Goal: Task Accomplishment & Management: Use online tool/utility

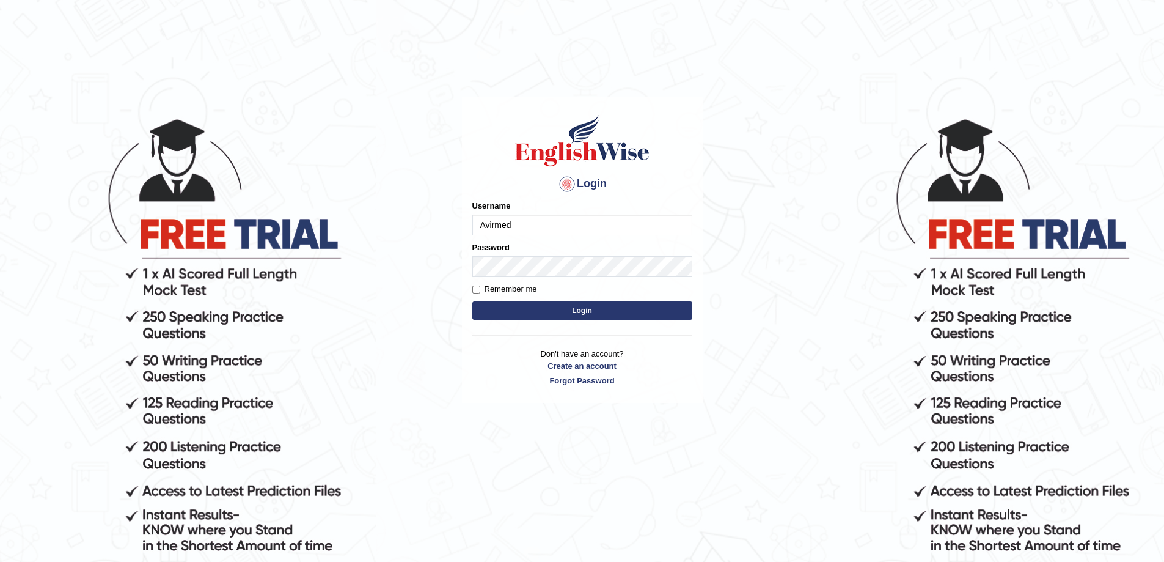
type input "Avirmed"
click at [472, 301] on button "Login" at bounding box center [582, 310] width 220 height 18
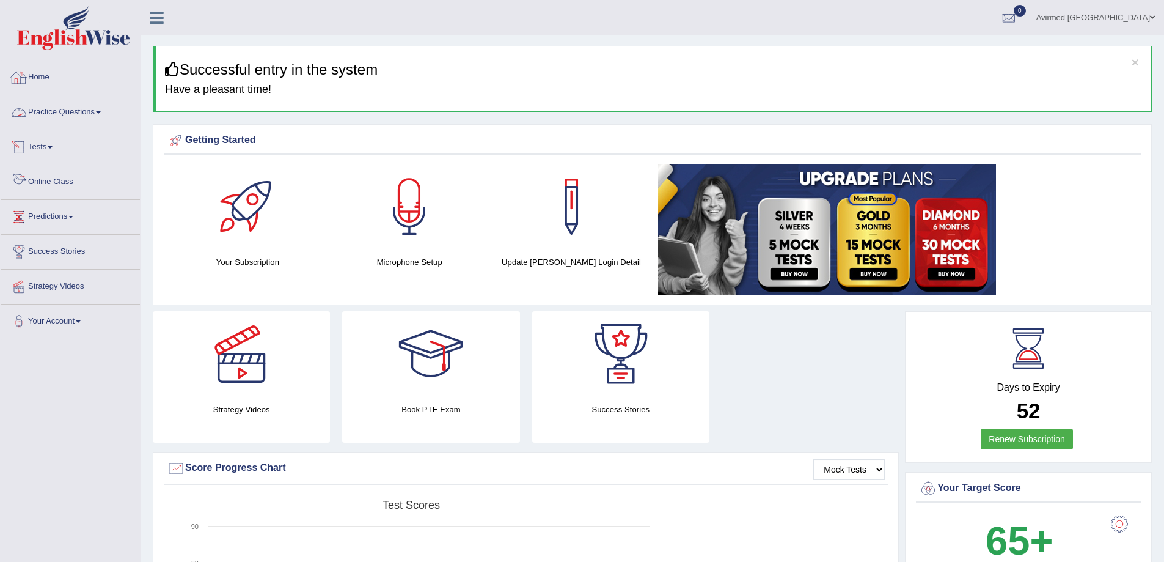
click at [101, 115] on link "Practice Questions" at bounding box center [70, 110] width 139 height 31
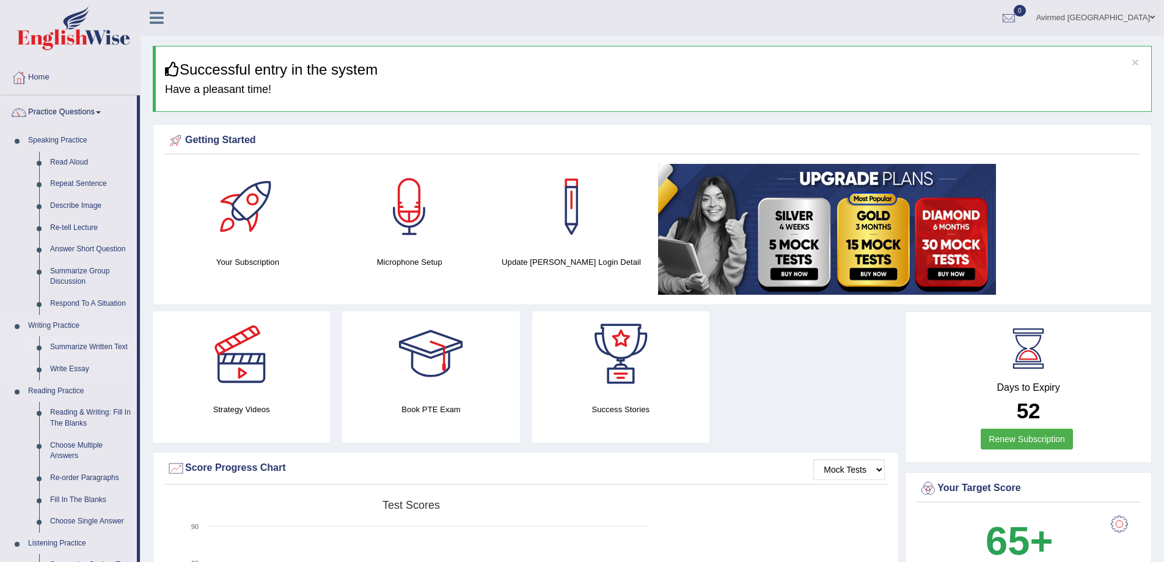
click at [95, 346] on link "Summarize Written Text" at bounding box center [91, 347] width 92 height 22
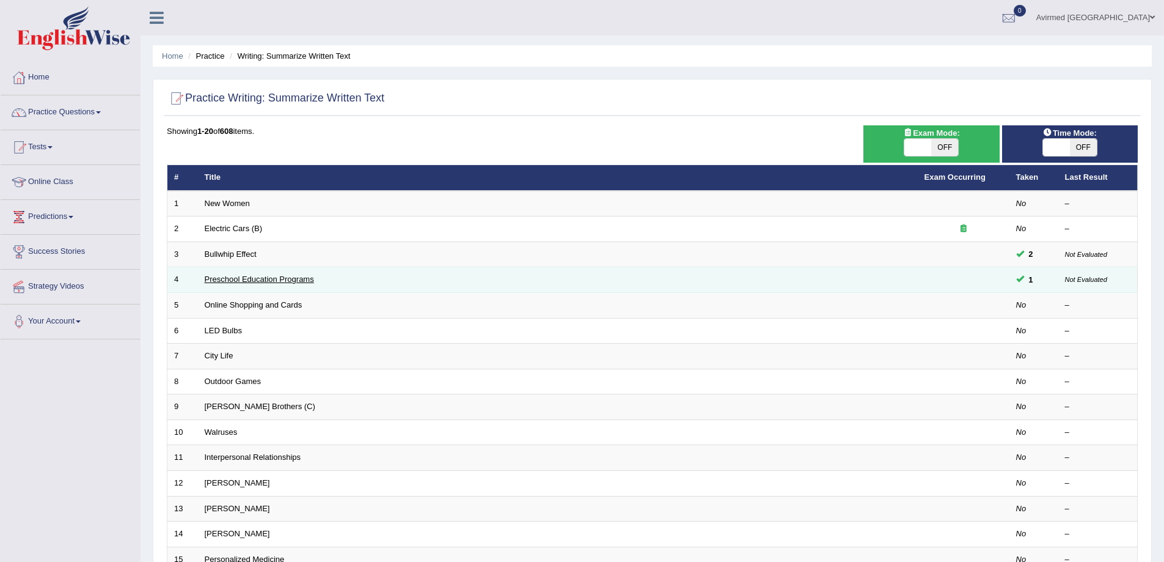
click at [289, 276] on link "Preschool Education Programs" at bounding box center [259, 278] width 109 height 9
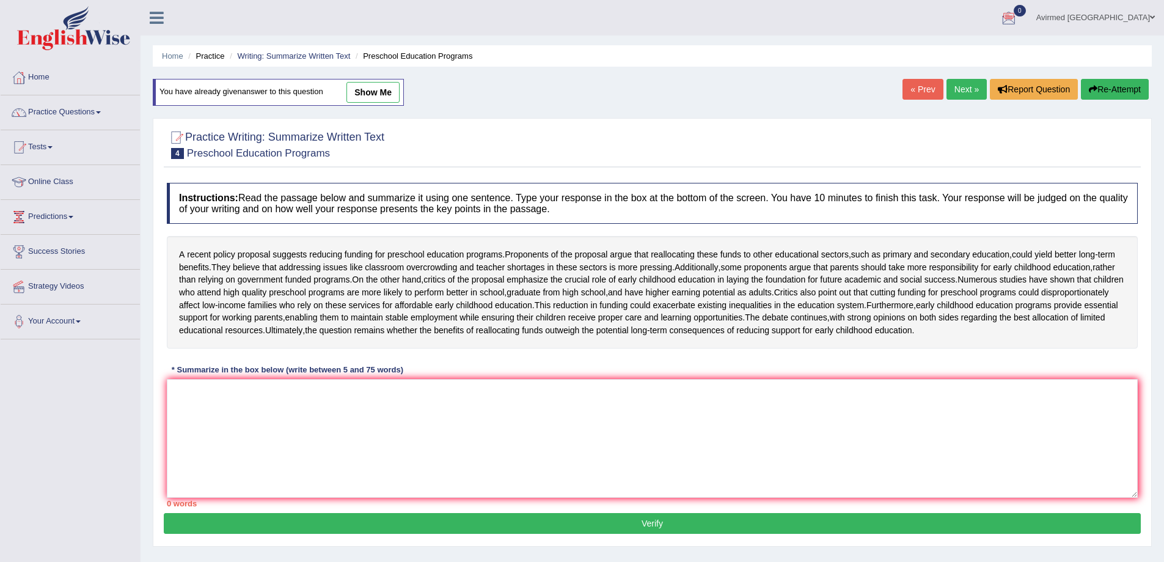
click at [378, 88] on link "show me" at bounding box center [372, 92] width 53 height 21
type textarea "A recent policy proposal suggests reducing funding for preschool education prog…"
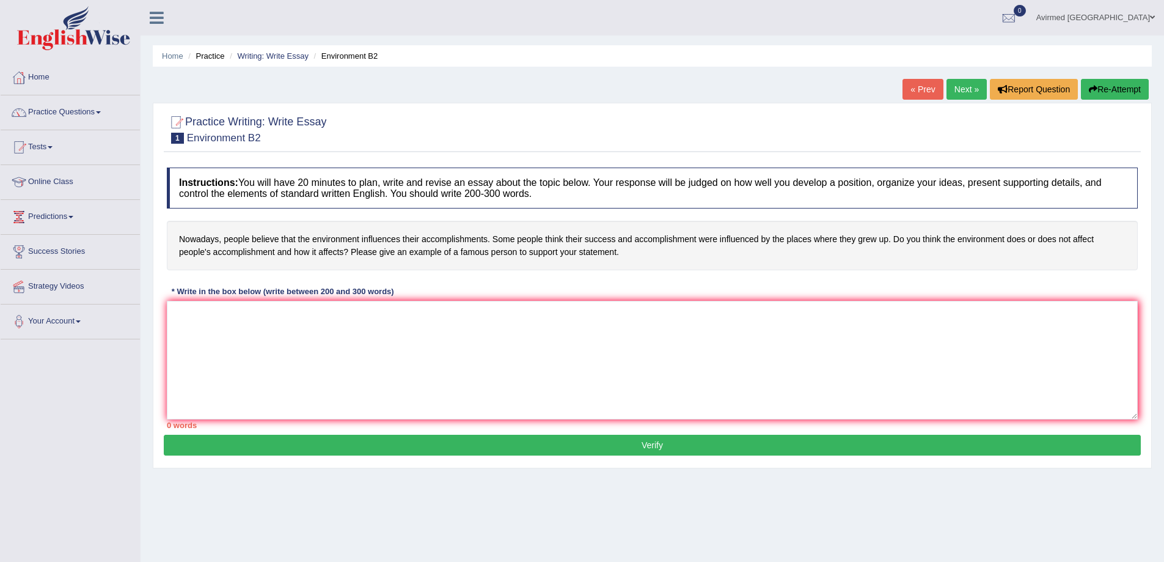
click at [375, 242] on h4 "Nowadays, people believe that the environment influences their accomplishments.…" at bounding box center [652, 245] width 971 height 49
click at [273, 354] on textarea at bounding box center [652, 360] width 971 height 119
paste textarea "Word Count-247 The increasing influence of Statement on our lives has ignited n…"
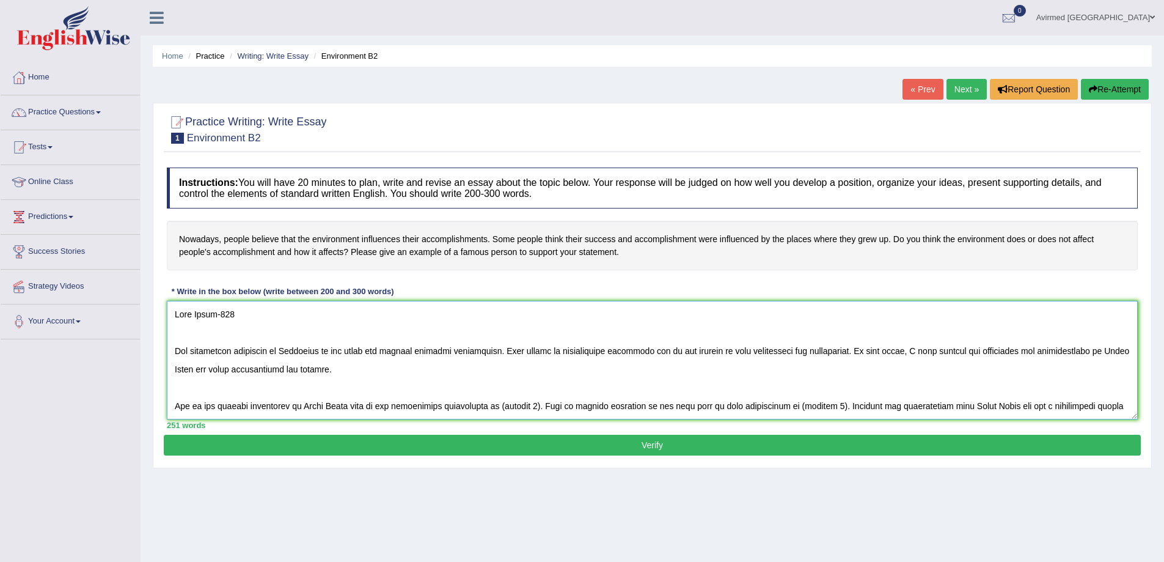
click at [252, 313] on textarea at bounding box center [652, 360] width 971 height 119
drag, startPoint x: 263, startPoint y: 316, endPoint x: 169, endPoint y: 313, distance: 94.1
click at [169, 313] on textarea at bounding box center [652, 360] width 971 height 119
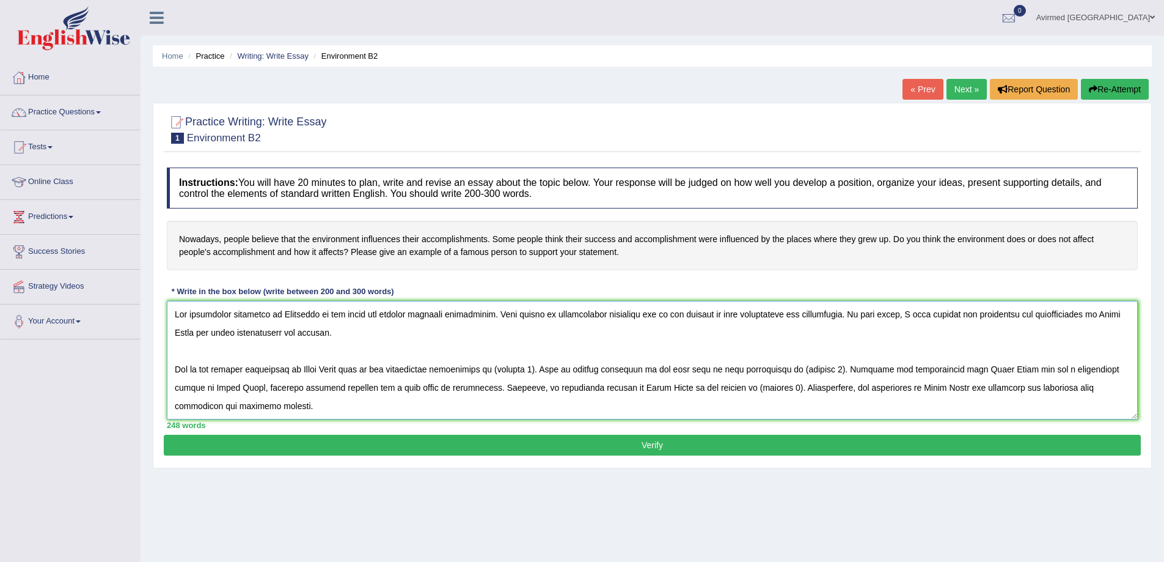
click at [171, 351] on textarea at bounding box center [652, 360] width 971 height 119
click at [372, 330] on textarea at bounding box center [652, 360] width 971 height 119
drag, startPoint x: 309, startPoint y: 315, endPoint x: 295, endPoint y: 315, distance: 14.7
click at [295, 315] on textarea at bounding box center [652, 360] width 971 height 119
drag, startPoint x: 318, startPoint y: 315, endPoint x: 280, endPoint y: 317, distance: 37.9
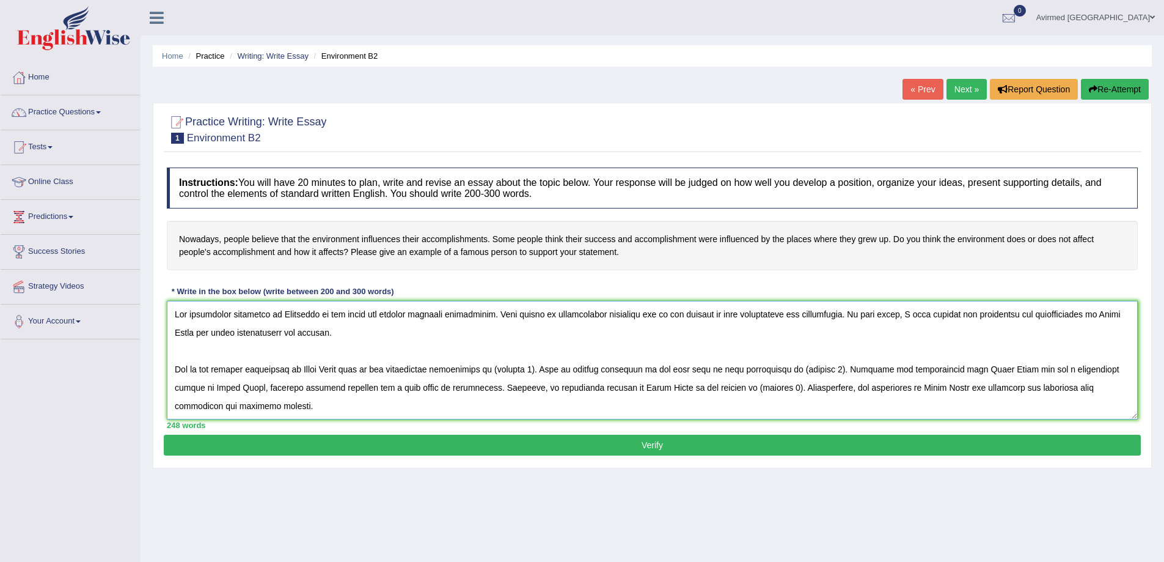
click at [280, 317] on textarea at bounding box center [652, 360] width 971 height 119
click at [309, 339] on textarea at bounding box center [652, 360] width 971 height 119
click at [280, 313] on textarea at bounding box center [652, 360] width 971 height 119
drag, startPoint x: 223, startPoint y: 331, endPoint x: 174, endPoint y: 339, distance: 50.0
click at [174, 339] on textarea at bounding box center [652, 360] width 971 height 119
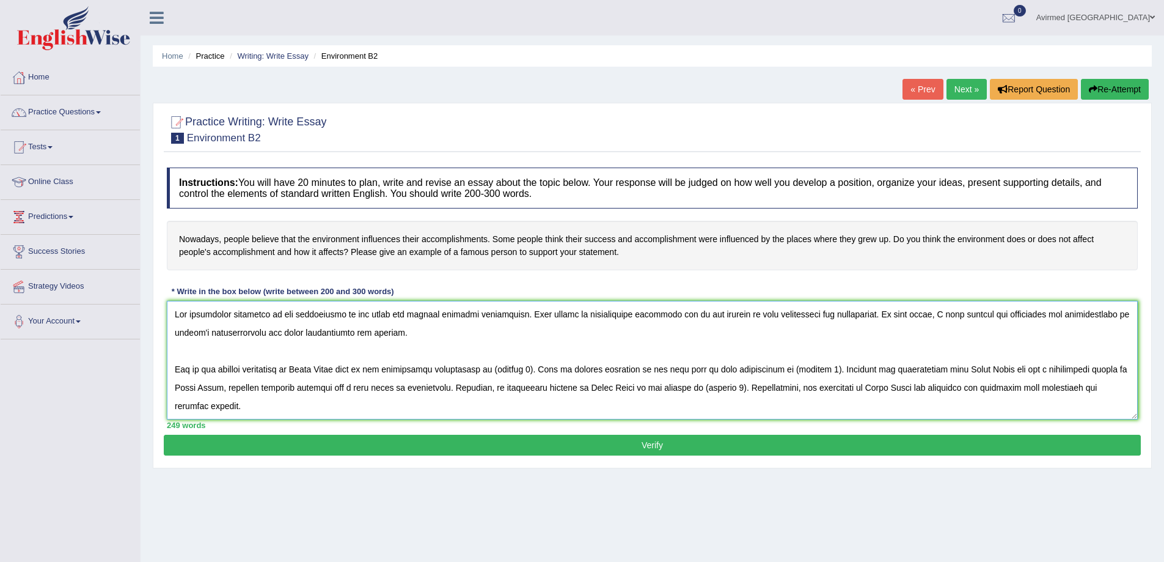
click at [445, 335] on textarea at bounding box center [652, 360] width 971 height 119
drag, startPoint x: 352, startPoint y: 369, endPoint x: 304, endPoint y: 375, distance: 48.6
click at [304, 375] on textarea at bounding box center [652, 360] width 971 height 119
drag, startPoint x: 571, startPoint y: 370, endPoint x: 543, endPoint y: 376, distance: 29.5
click at [543, 376] on textarea at bounding box center [652, 360] width 971 height 119
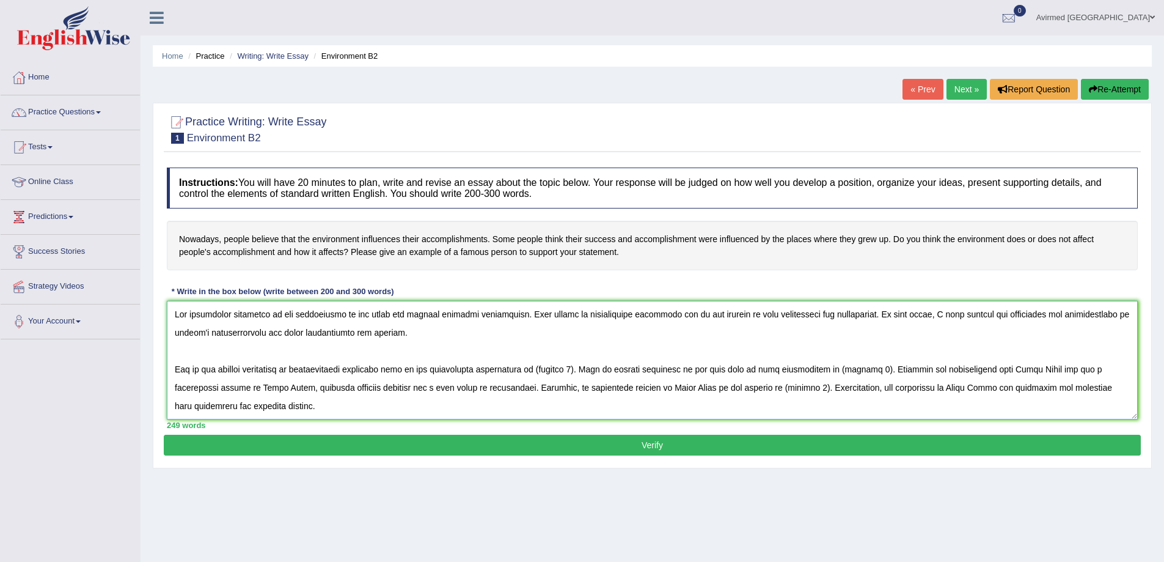
click at [537, 370] on textarea at bounding box center [652, 360] width 971 height 119
click at [562, 368] on textarea at bounding box center [652, 360] width 971 height 119
drag, startPoint x: 598, startPoint y: 368, endPoint x: 562, endPoint y: 368, distance: 36.1
click at [562, 368] on textarea at bounding box center [652, 360] width 971 height 119
click at [535, 368] on textarea at bounding box center [652, 360] width 971 height 119
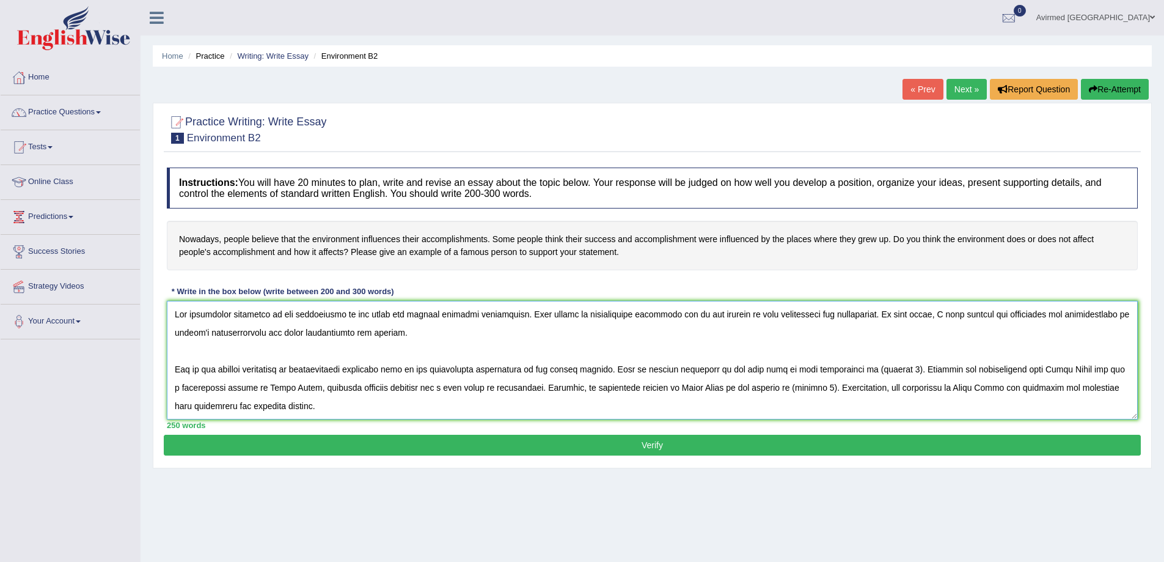
click at [879, 369] on textarea at bounding box center [652, 360] width 971 height 119
click at [576, 372] on textarea at bounding box center [652, 360] width 971 height 119
click at [891, 369] on textarea at bounding box center [652, 360] width 971 height 119
drag, startPoint x: 1084, startPoint y: 366, endPoint x: 1108, endPoint y: 367, distance: 24.4
click at [1108, 367] on textarea at bounding box center [652, 360] width 971 height 119
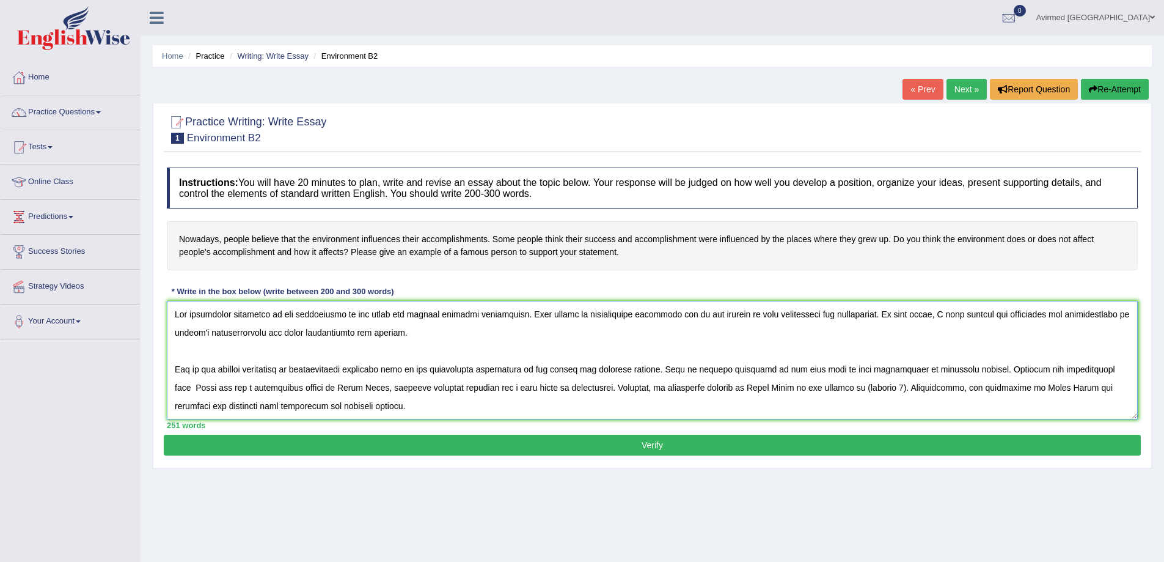
drag, startPoint x: 1112, startPoint y: 366, endPoint x: 1088, endPoint y: 367, distance: 24.4
click at [1088, 367] on textarea at bounding box center [652, 360] width 971 height 119
drag, startPoint x: 326, startPoint y: 387, endPoint x: 282, endPoint y: 390, distance: 44.1
click at [282, 390] on textarea at bounding box center [652, 360] width 971 height 119
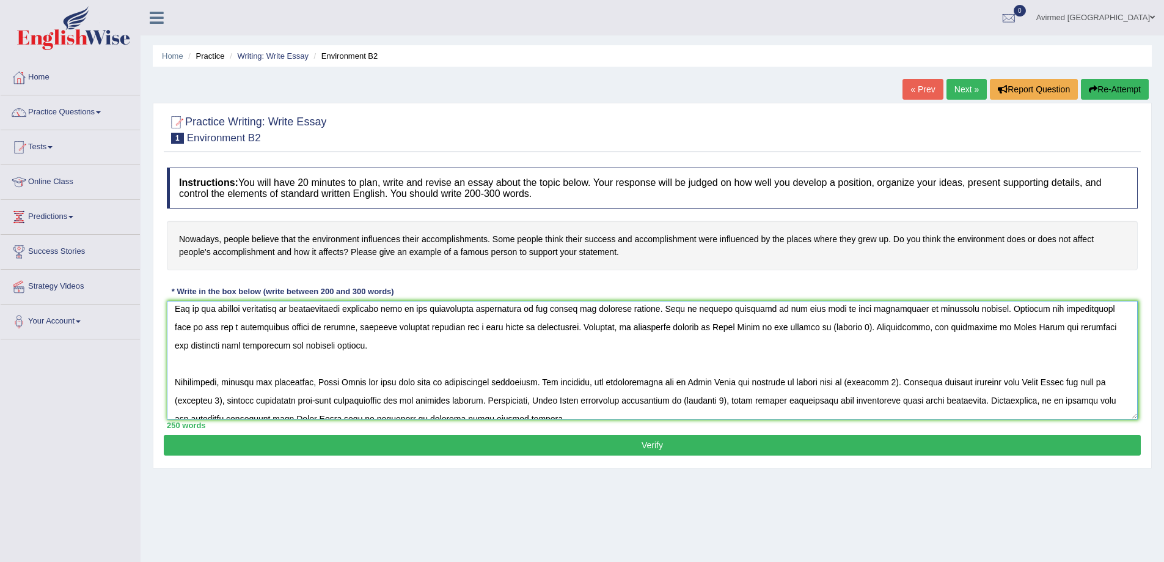
scroll to position [61, 0]
drag, startPoint x: 706, startPoint y: 327, endPoint x: 662, endPoint y: 326, distance: 44.6
click at [662, 326] on textarea at bounding box center [652, 360] width 971 height 119
drag, startPoint x: 831, startPoint y: 328, endPoint x: 792, endPoint y: 332, distance: 39.4
click at [792, 332] on textarea at bounding box center [652, 360] width 971 height 119
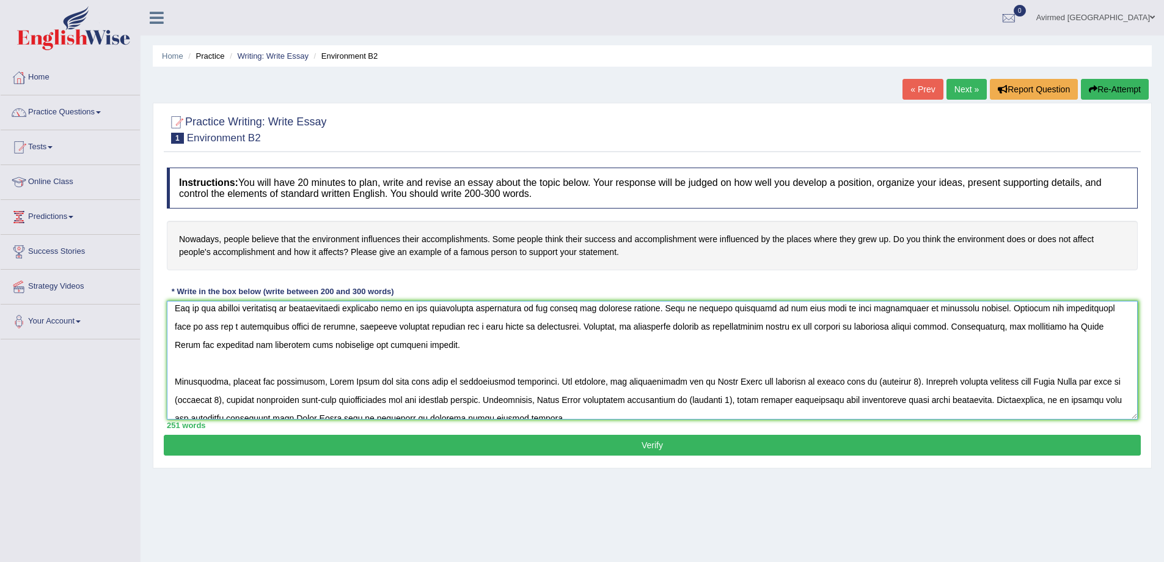
drag, startPoint x: 1059, startPoint y: 327, endPoint x: 1015, endPoint y: 328, distance: 44.0
click at [1015, 328] on textarea at bounding box center [652, 360] width 971 height 119
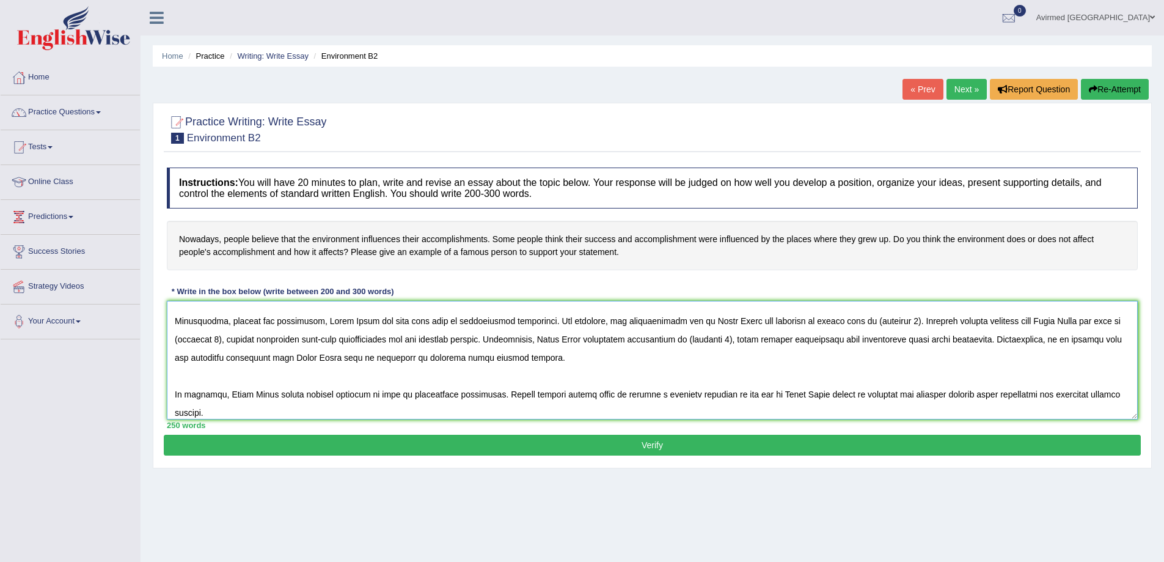
scroll to position [122, 0]
drag, startPoint x: 362, startPoint y: 321, endPoint x: 318, endPoint y: 326, distance: 44.9
click at [318, 326] on textarea at bounding box center [652, 360] width 971 height 119
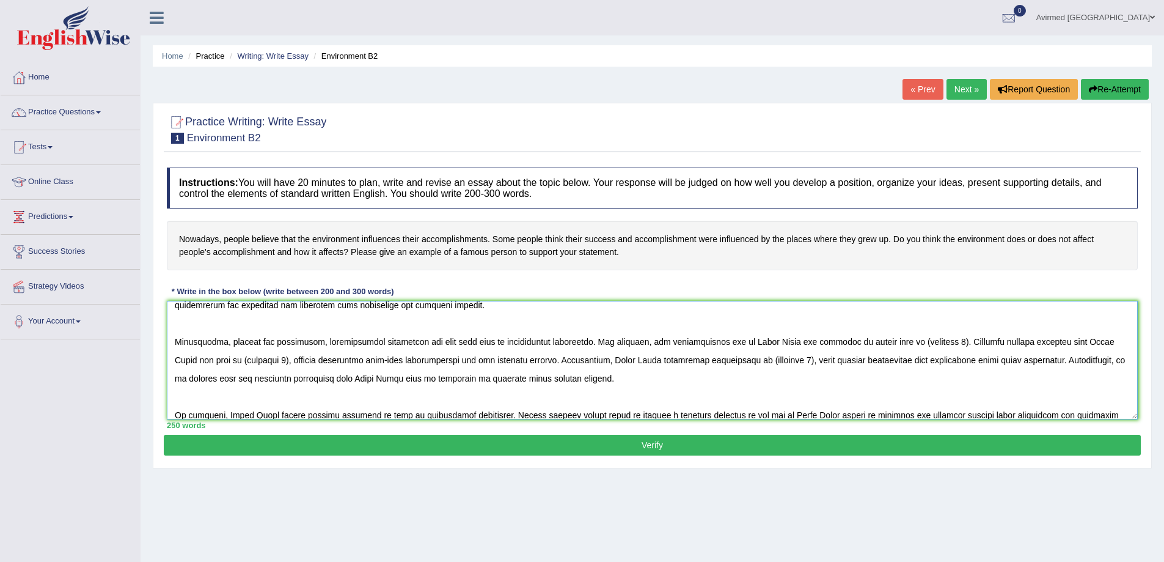
scroll to position [67, 0]
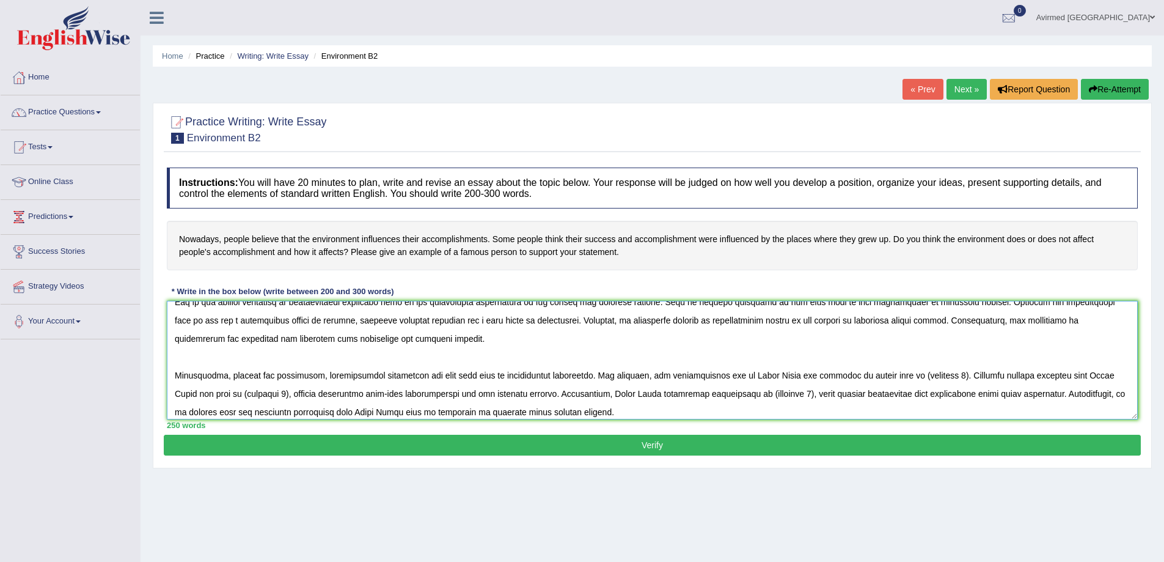
click at [387, 375] on textarea at bounding box center [652, 360] width 971 height 119
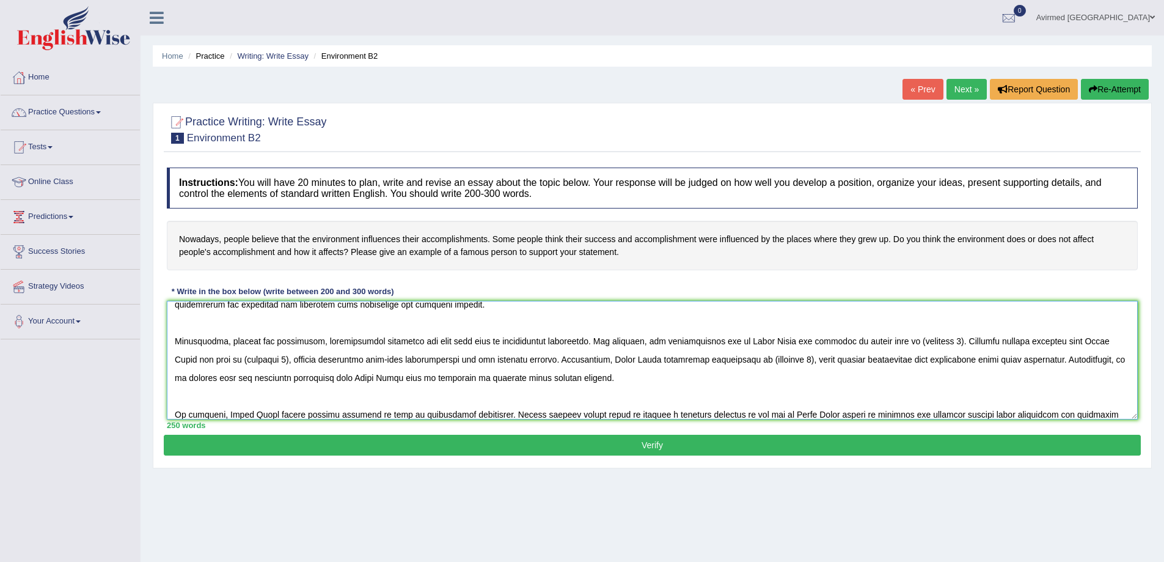
scroll to position [128, 0]
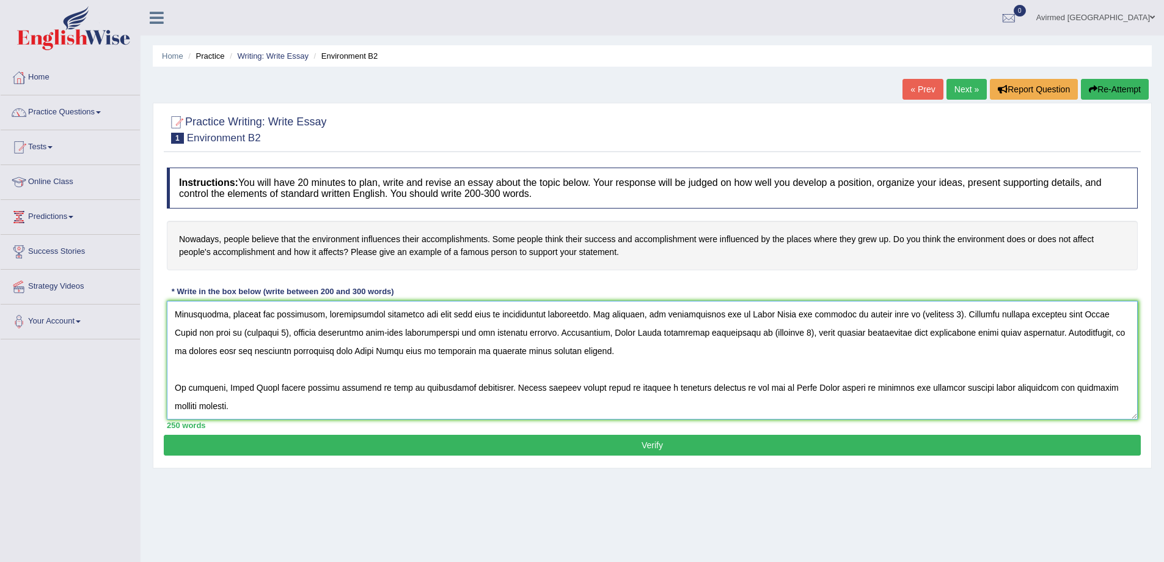
drag, startPoint x: 775, startPoint y: 313, endPoint x: 730, endPoint y: 320, distance: 45.7
click at [730, 320] on textarea at bounding box center [652, 360] width 971 height 119
drag, startPoint x: 764, startPoint y: 316, endPoint x: 727, endPoint y: 321, distance: 37.7
click at [727, 321] on textarea at bounding box center [652, 360] width 971 height 119
click at [894, 313] on textarea at bounding box center [652, 360] width 971 height 119
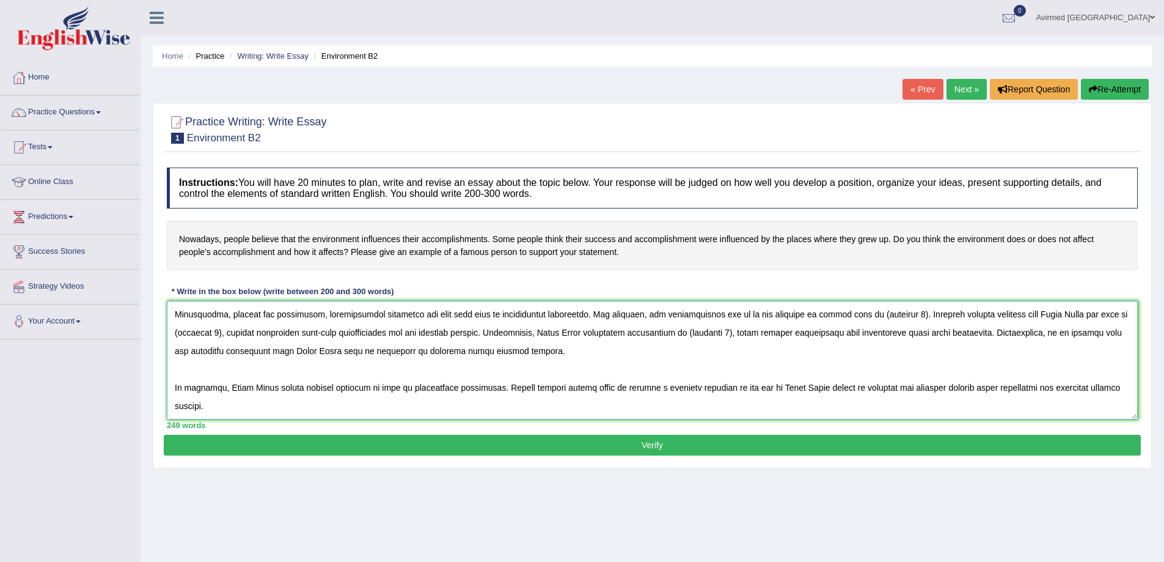
drag, startPoint x: 901, startPoint y: 313, endPoint x: 852, endPoint y: 316, distance: 48.4
click at [852, 316] on textarea at bounding box center [652, 360] width 971 height 119
drag, startPoint x: 1069, startPoint y: 316, endPoint x: 1022, endPoint y: 317, distance: 47.7
click at [1022, 317] on textarea at bounding box center [652, 360] width 971 height 119
drag, startPoint x: 251, startPoint y: 332, endPoint x: 208, endPoint y: 335, distance: 42.9
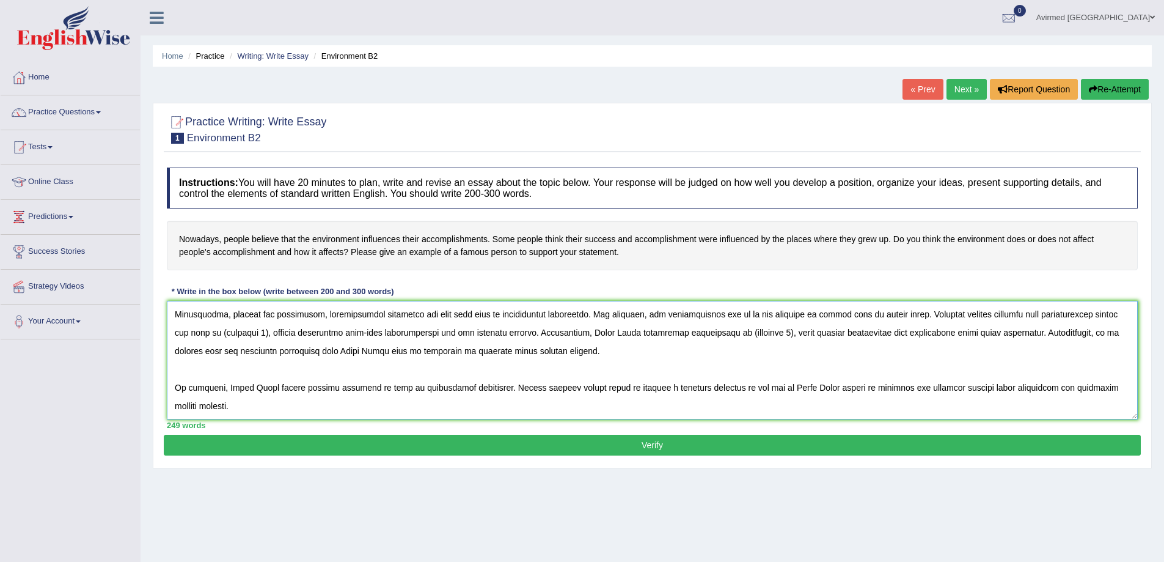
click at [208, 335] on textarea at bounding box center [652, 360] width 971 height 119
drag, startPoint x: 591, startPoint y: 334, endPoint x: 544, endPoint y: 339, distance: 47.2
click at [544, 339] on textarea at bounding box center [652, 360] width 971 height 119
drag, startPoint x: 692, startPoint y: 332, endPoint x: 642, endPoint y: 340, distance: 50.6
click at [642, 340] on textarea at bounding box center [652, 360] width 971 height 119
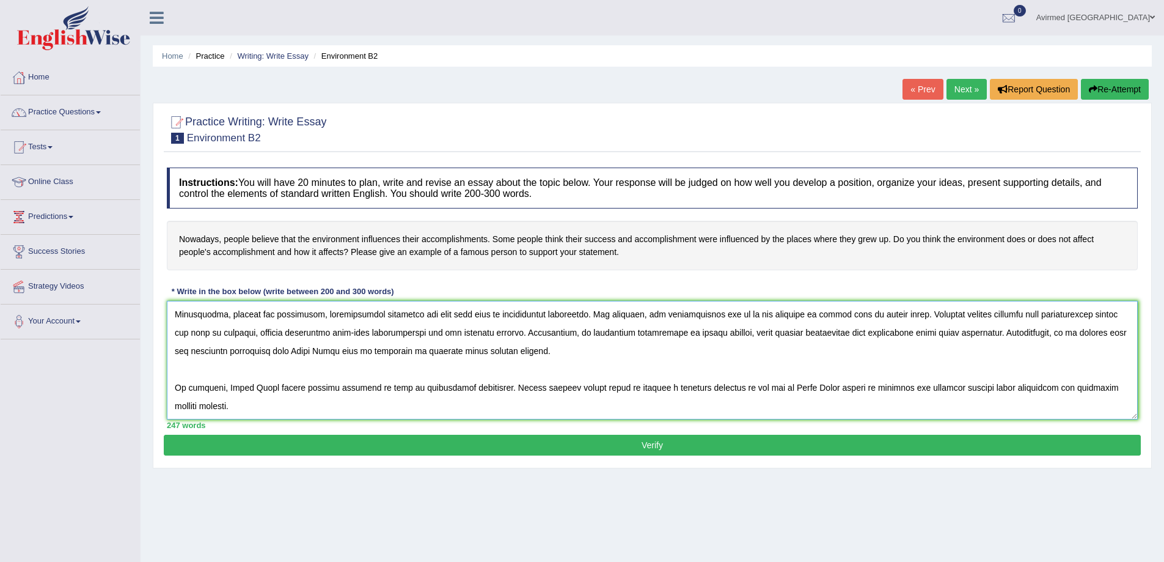
drag, startPoint x: 329, startPoint y: 350, endPoint x: 279, endPoint y: 357, distance: 50.6
click at [279, 357] on textarea at bounding box center [652, 360] width 971 height 119
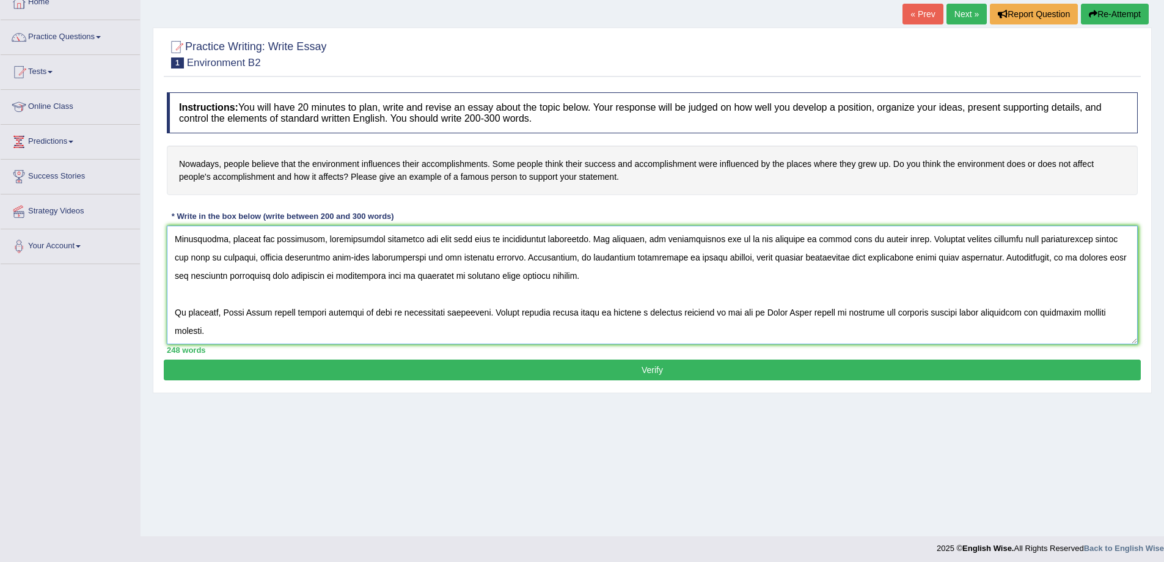
scroll to position [80, 0]
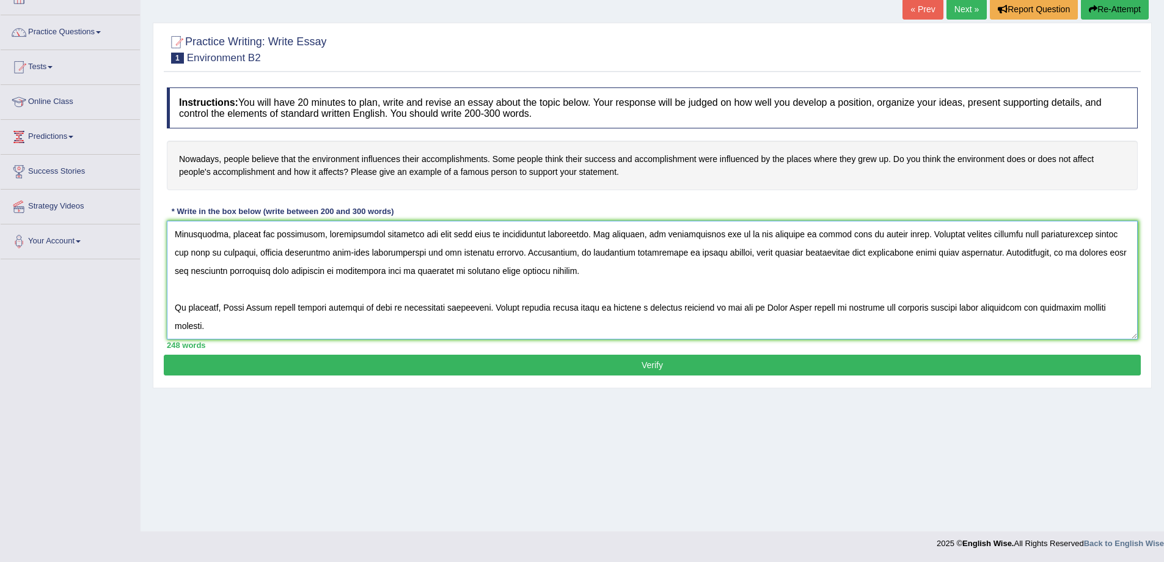
drag, startPoint x: 270, startPoint y: 310, endPoint x: 224, endPoint y: 310, distance: 45.8
click at [224, 310] on textarea at bounding box center [652, 280] width 971 height 119
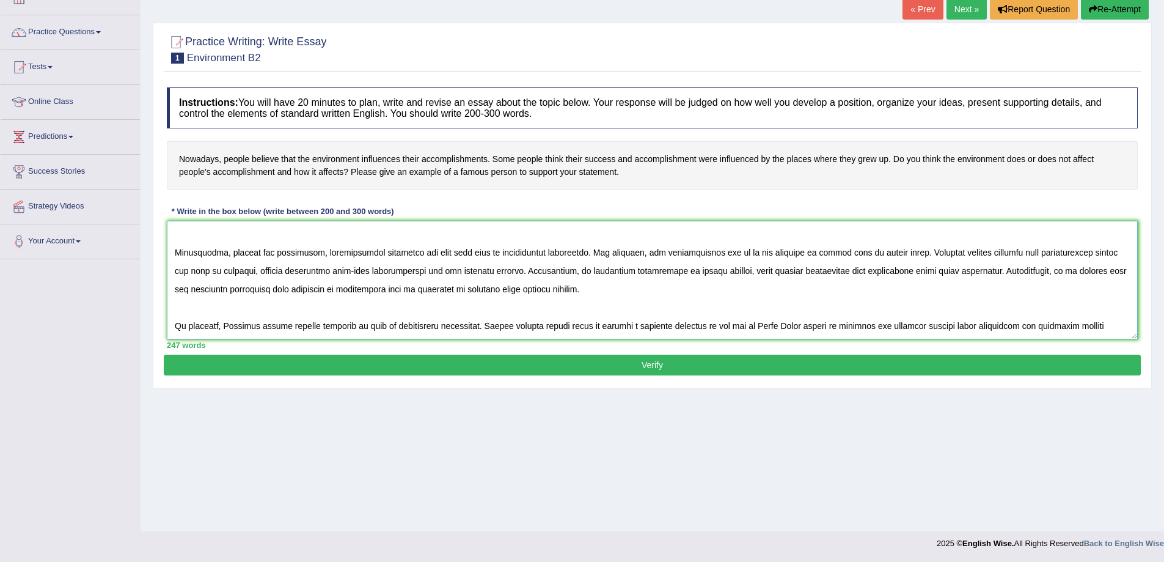
scroll to position [128, 0]
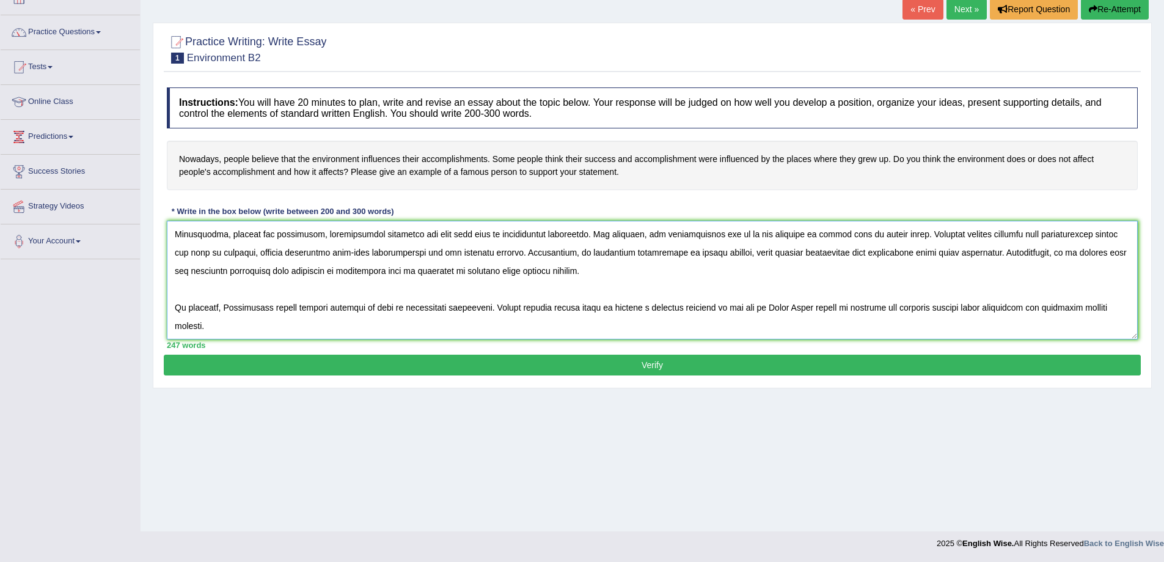
click at [230, 305] on textarea at bounding box center [652, 280] width 971 height 119
click at [274, 307] on textarea at bounding box center [652, 280] width 971 height 119
click at [313, 271] on textarea at bounding box center [652, 280] width 971 height 119
click at [273, 309] on textarea at bounding box center [652, 280] width 971 height 119
drag, startPoint x: 843, startPoint y: 304, endPoint x: 800, endPoint y: 310, distance: 43.7
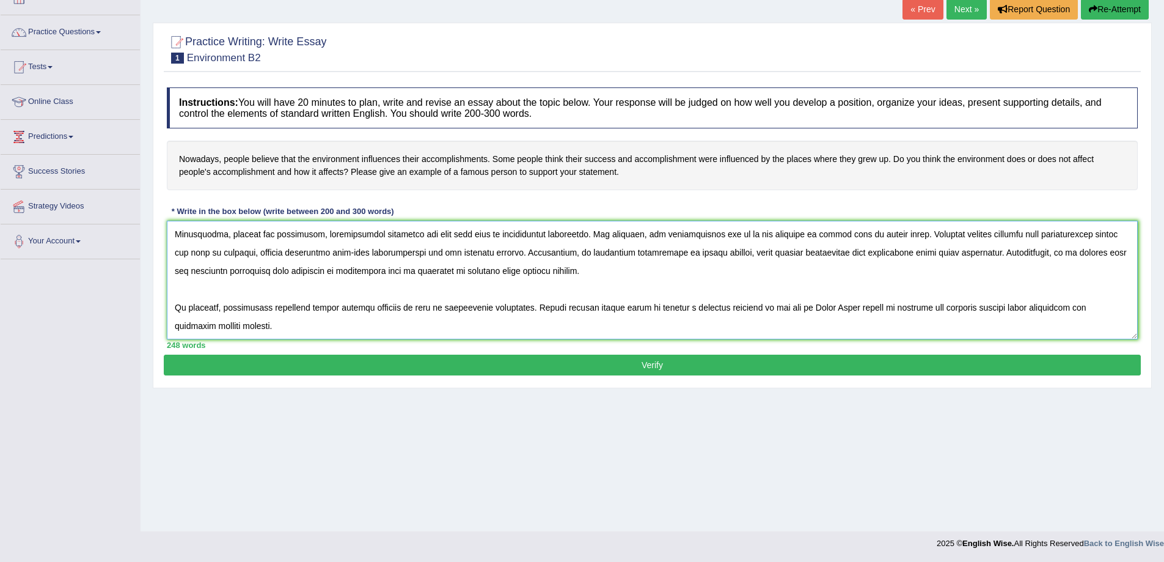
click at [800, 310] on textarea at bounding box center [652, 280] width 971 height 119
click at [799, 308] on textarea at bounding box center [652, 280] width 971 height 119
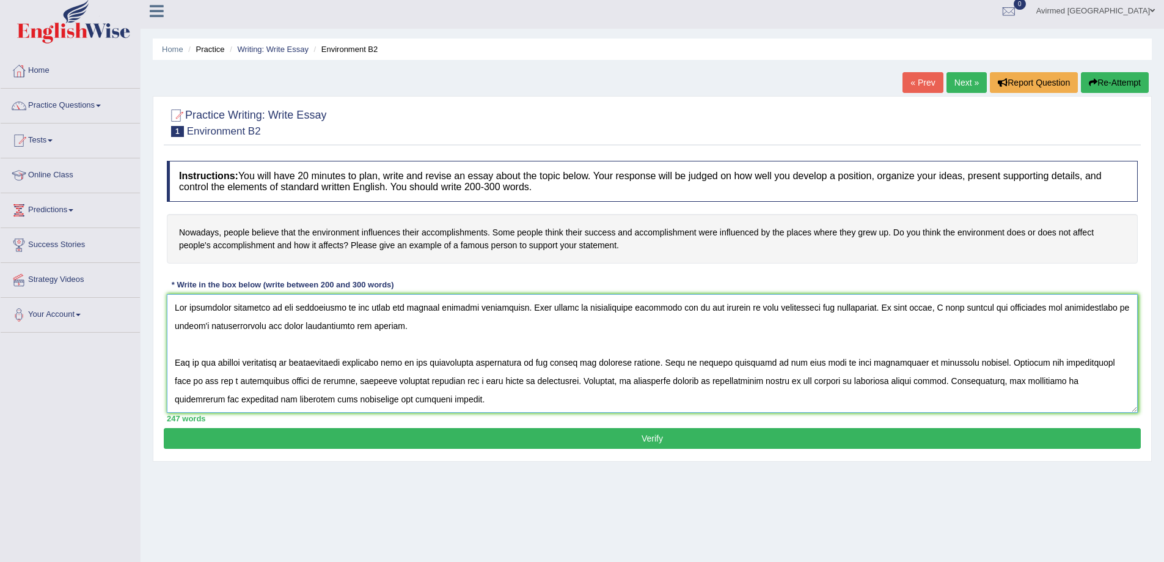
scroll to position [0, 0]
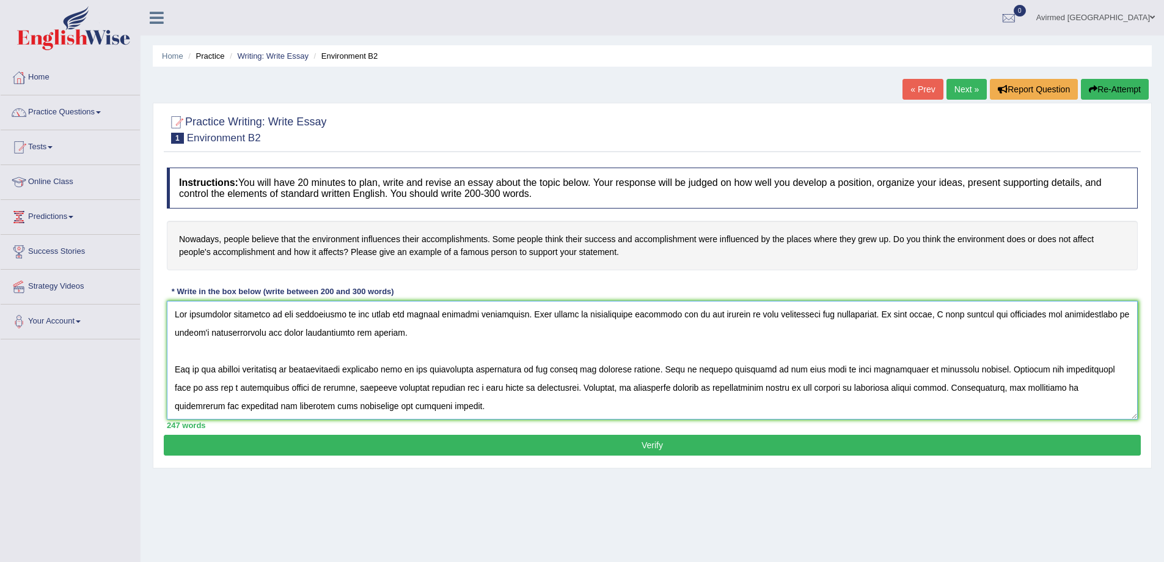
click at [343, 315] on textarea at bounding box center [652, 360] width 971 height 119
drag, startPoint x: 344, startPoint y: 313, endPoint x: 280, endPoint y: 317, distance: 63.7
click at [280, 317] on textarea at bounding box center [652, 360] width 971 height 119
click at [335, 318] on textarea at bounding box center [652, 360] width 971 height 119
drag, startPoint x: 552, startPoint y: 317, endPoint x: 379, endPoint y: 321, distance: 173.0
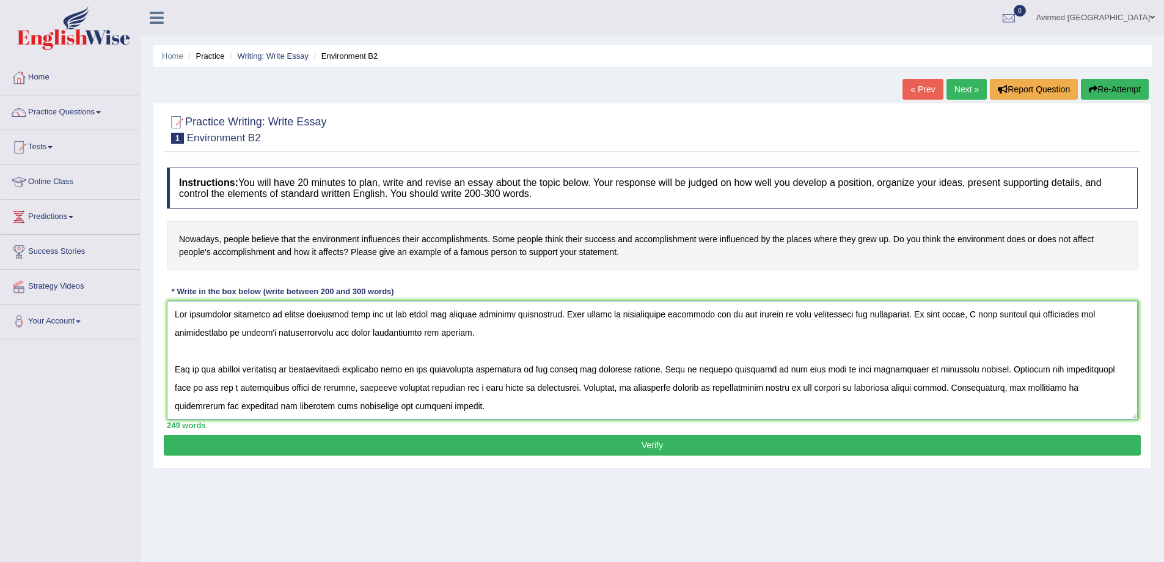
click at [379, 321] on textarea at bounding box center [652, 360] width 971 height 119
click at [359, 313] on textarea at bounding box center [652, 360] width 971 height 119
type textarea "The increasing influence of people believing that success and accomplishment th…"
click at [657, 338] on textarea at bounding box center [652, 360] width 971 height 119
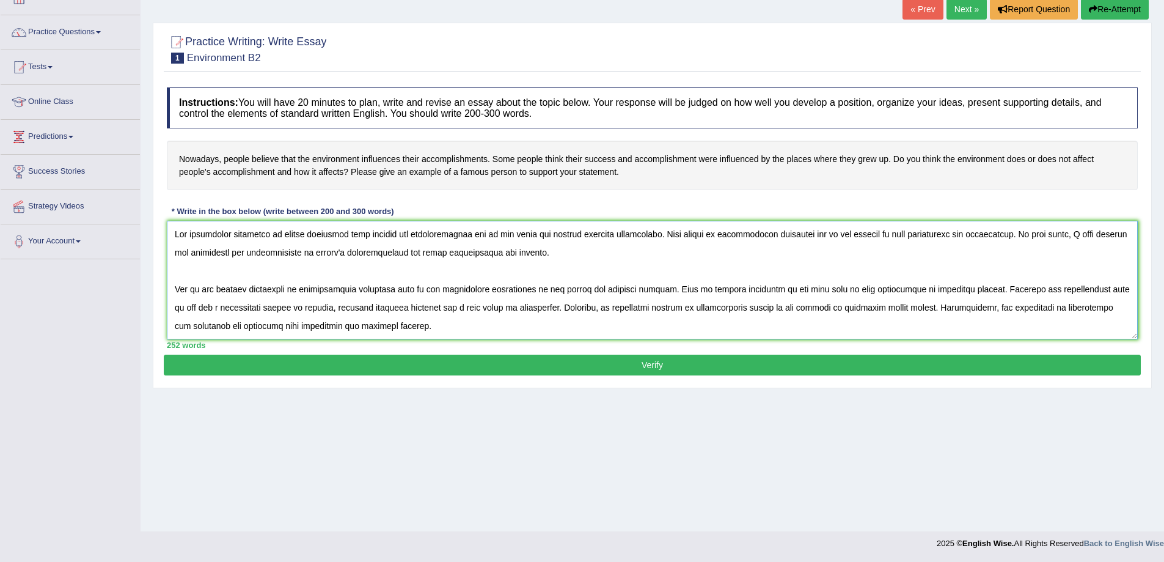
drag, startPoint x: 258, startPoint y: 328, endPoint x: 175, endPoint y: 235, distance: 124.2
click at [175, 235] on textarea at bounding box center [652, 280] width 971 height 119
